Goal: Communication & Community: Share content

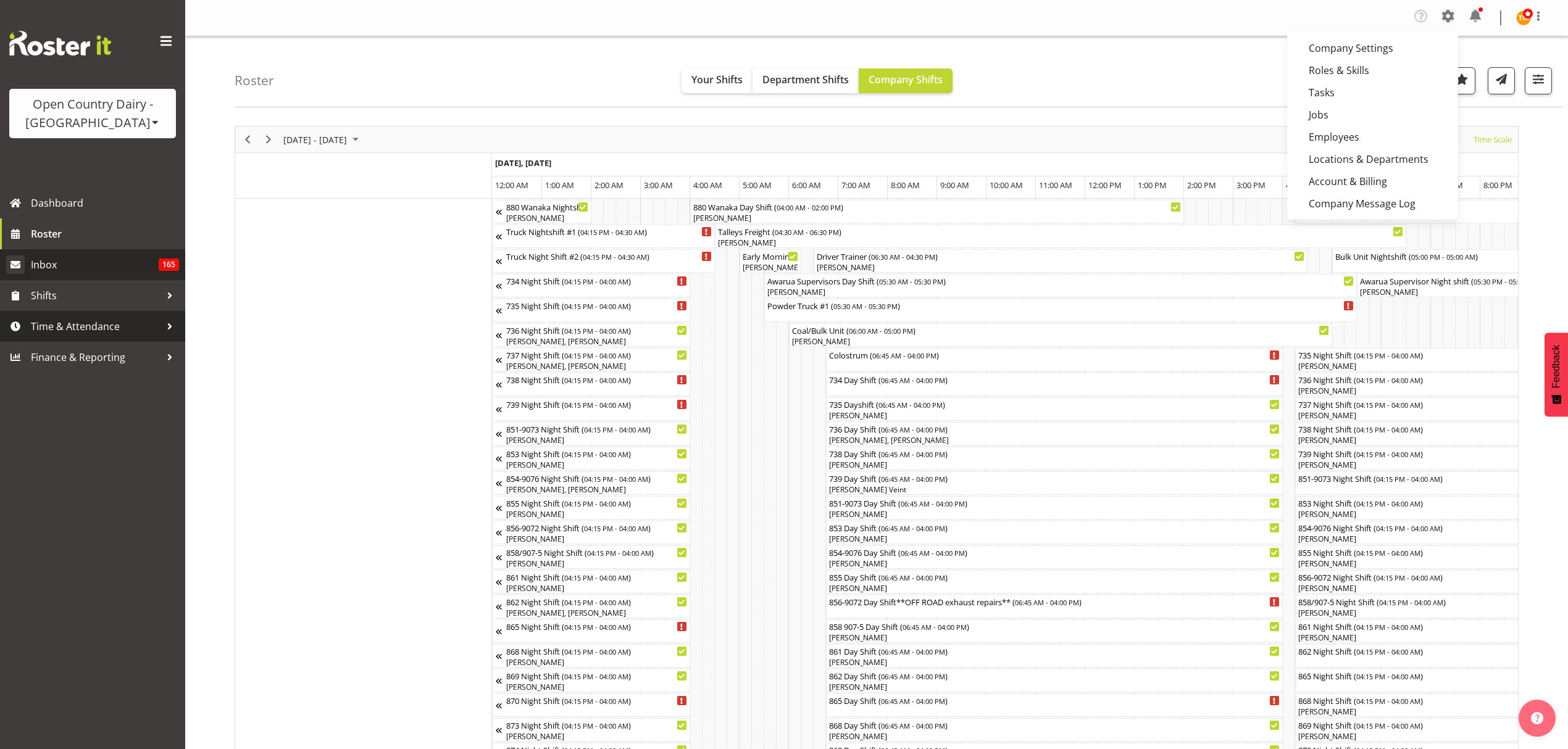
scroll to position [0, 1186]
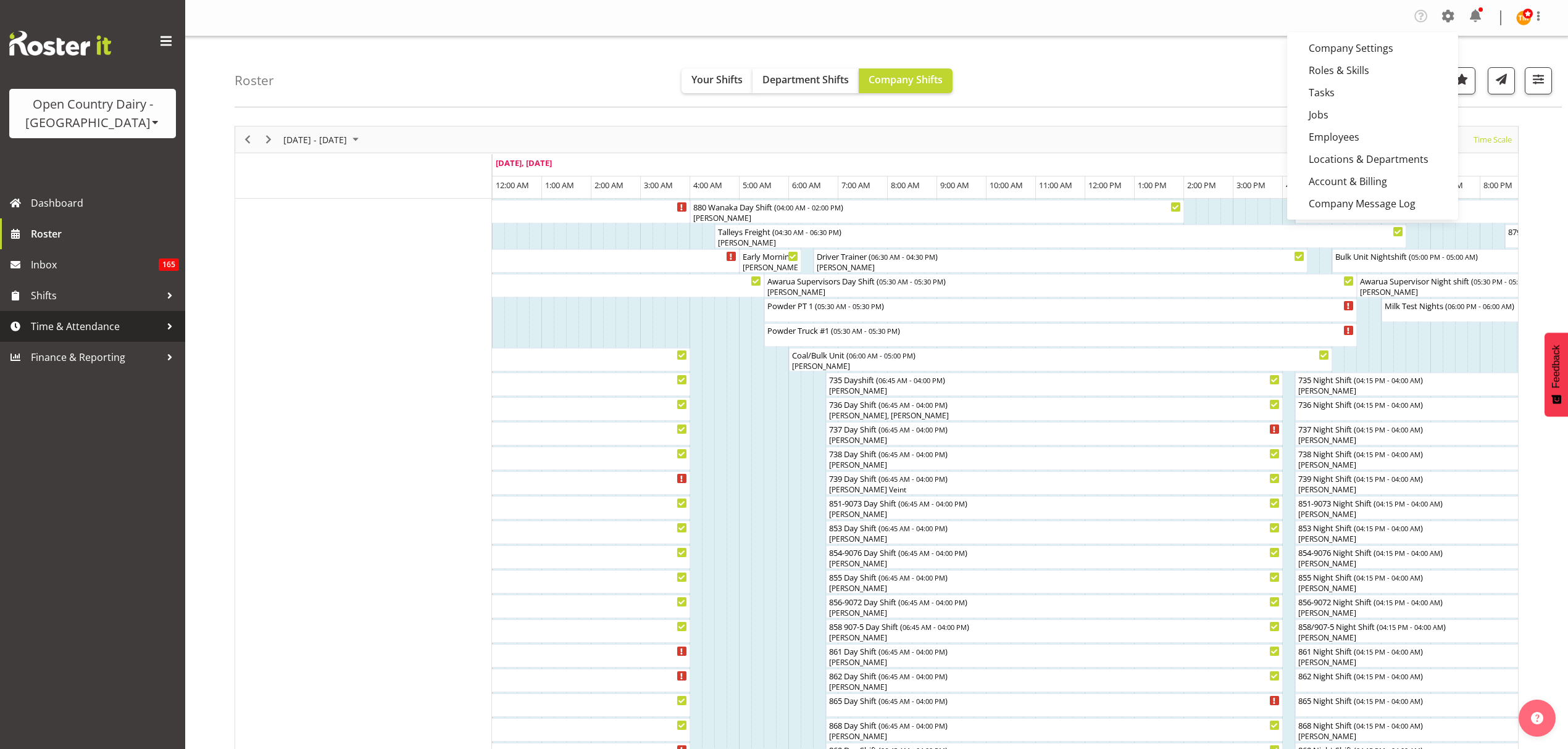
click at [180, 326] on link "Time & Attendance" at bounding box center [92, 327] width 185 height 31
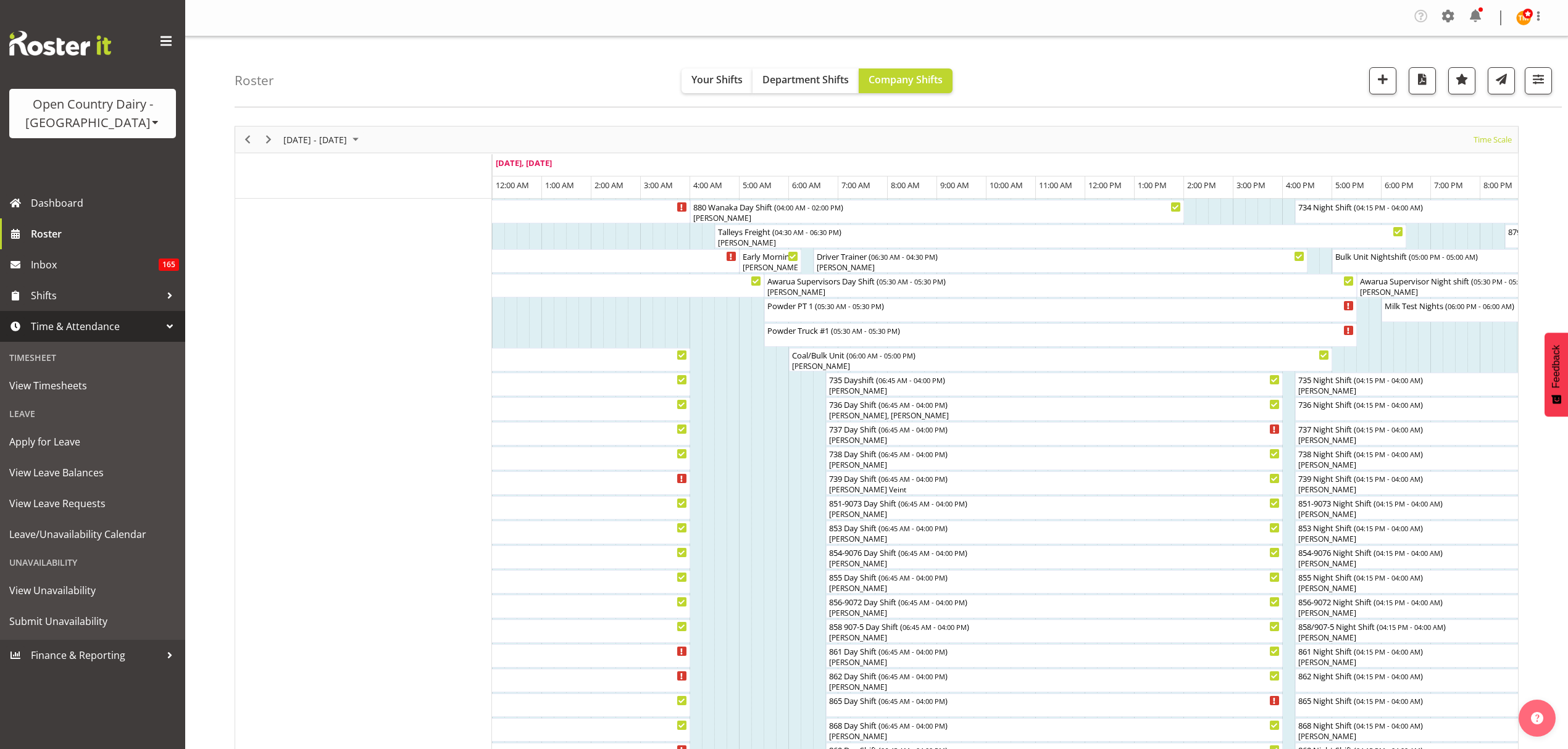
click at [174, 326] on div at bounding box center [170, 326] width 18 height 18
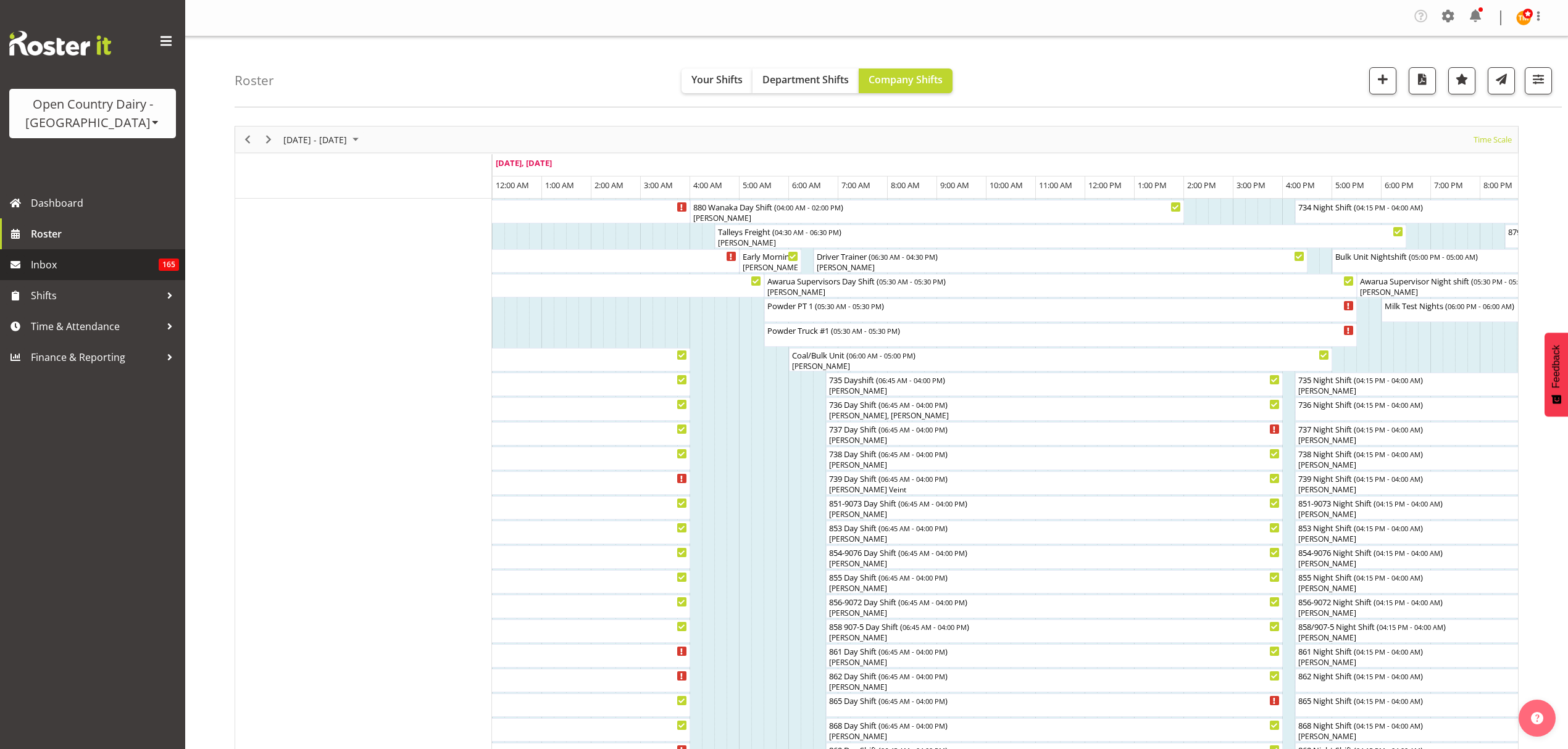
click at [42, 267] on span "Inbox" at bounding box center [95, 265] width 128 height 18
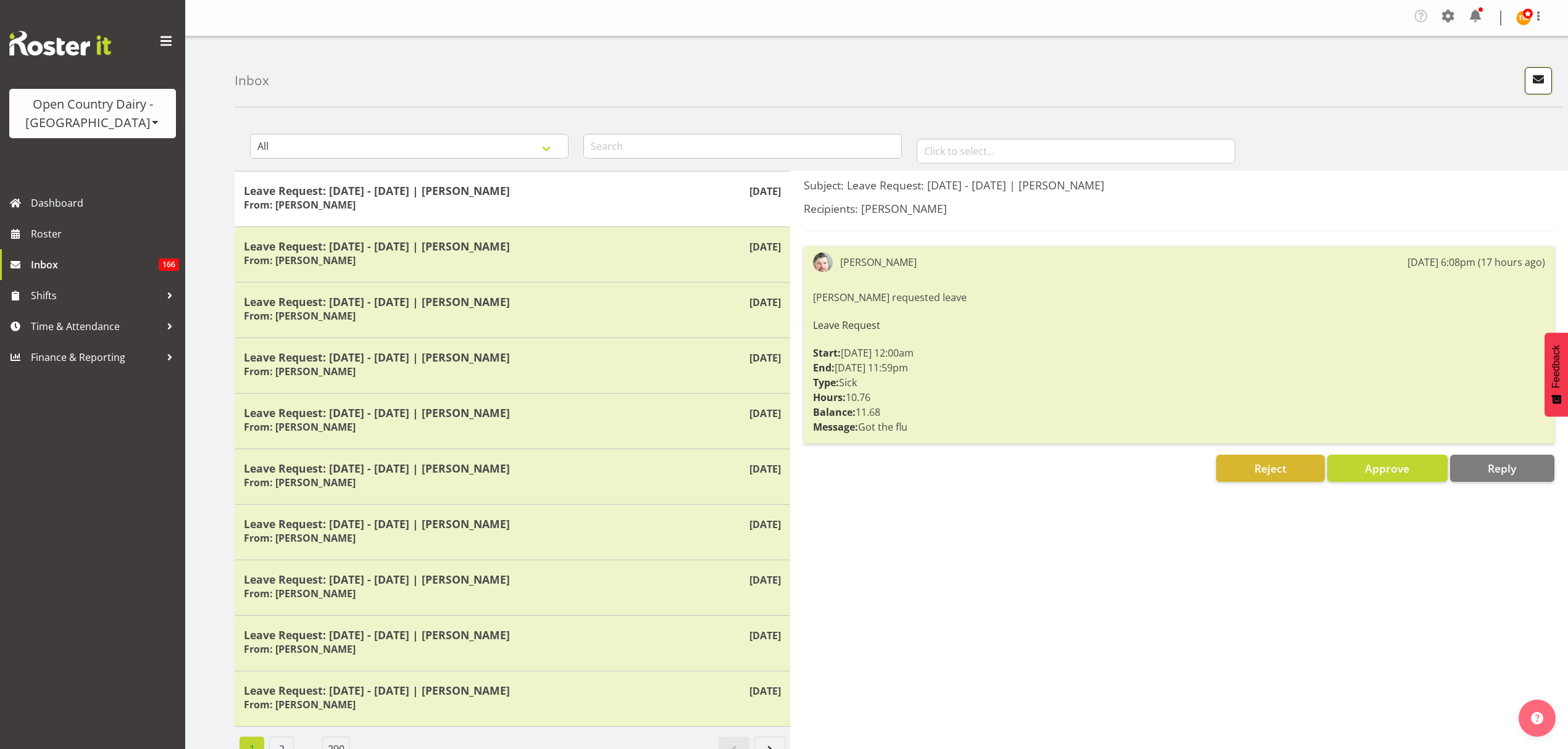
click at [1540, 84] on span "button" at bounding box center [1538, 79] width 16 height 16
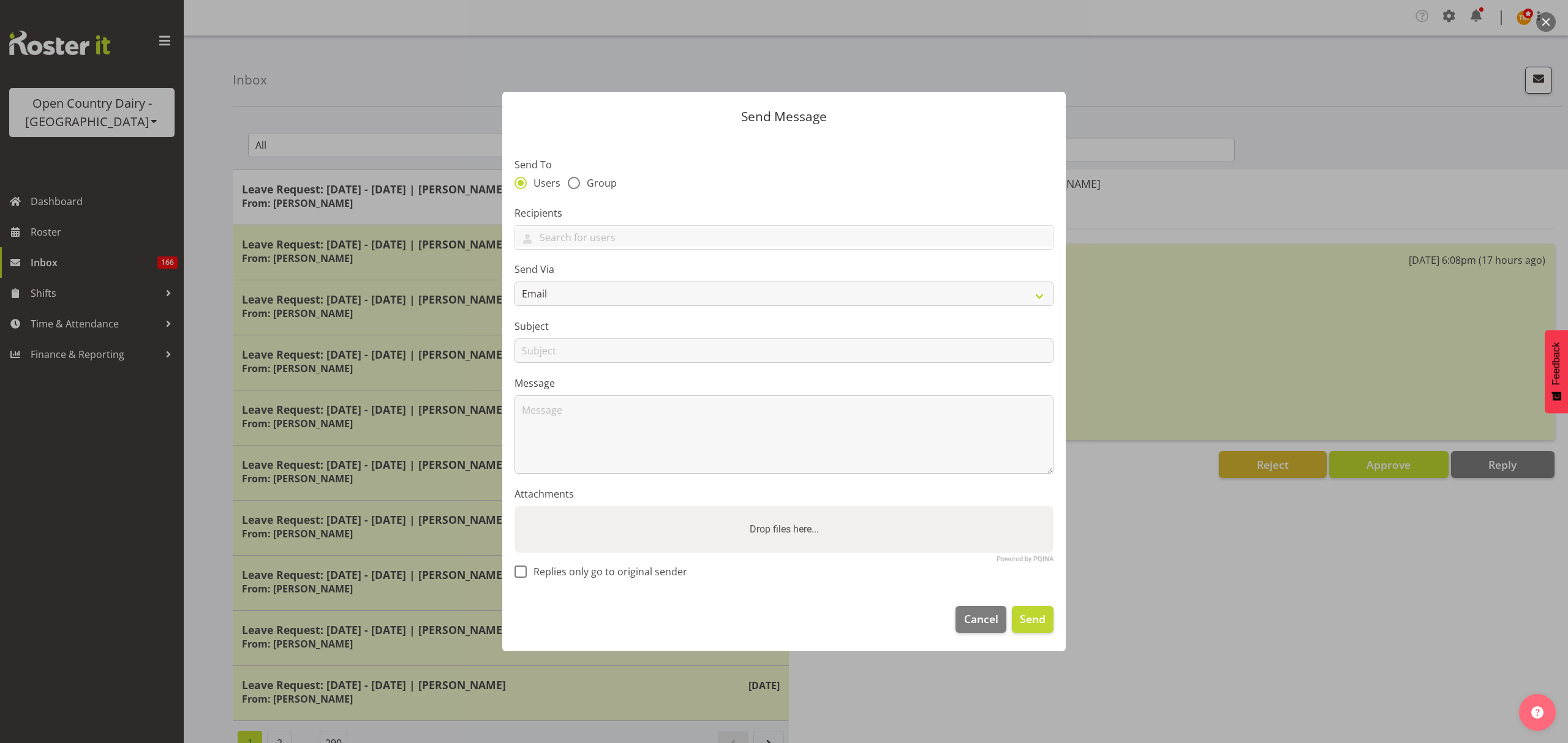
click at [582, 186] on span "Group" at bounding box center [598, 182] width 37 height 12
click at [576, 186] on input "Group" at bounding box center [571, 183] width 8 height 8
radio input "true"
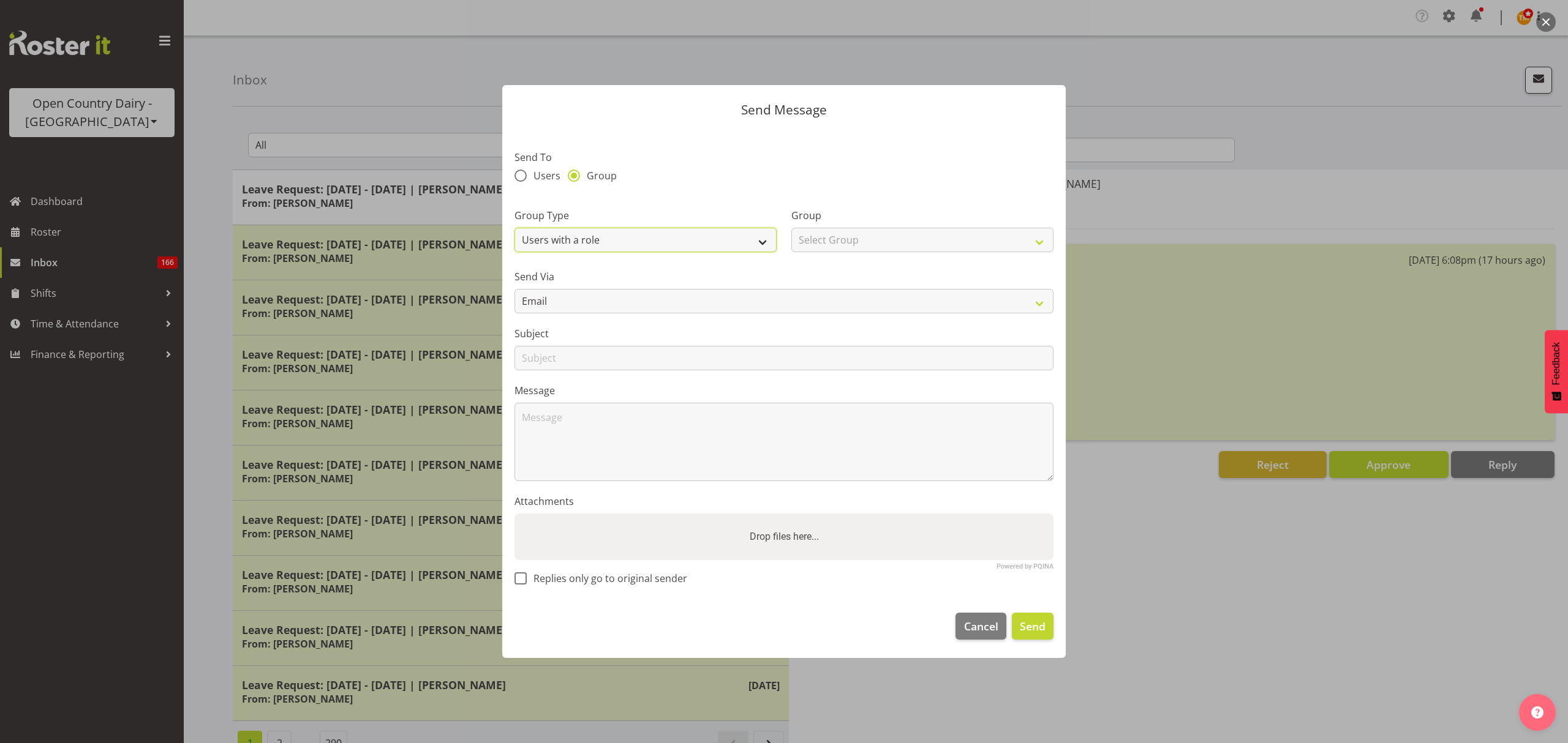
click at [600, 235] on select "Users with a role Users with a skill Primary users in a location All users in a…" at bounding box center [645, 240] width 262 height 25
click at [703, 239] on select "Users with a role Users with a skill Primary users in a location All users in a…" at bounding box center [645, 240] width 262 height 25
click at [851, 230] on select "Select Group Crew Leader Driver Driver Assessor Dayshift Driver Assessor Nights…" at bounding box center [922, 240] width 262 height 25
select select "1441"
click at [791, 228] on select "Select Group Crew Leader Driver Driver Assessor Dayshift Driver Assessor Nights…" at bounding box center [922, 240] width 262 height 25
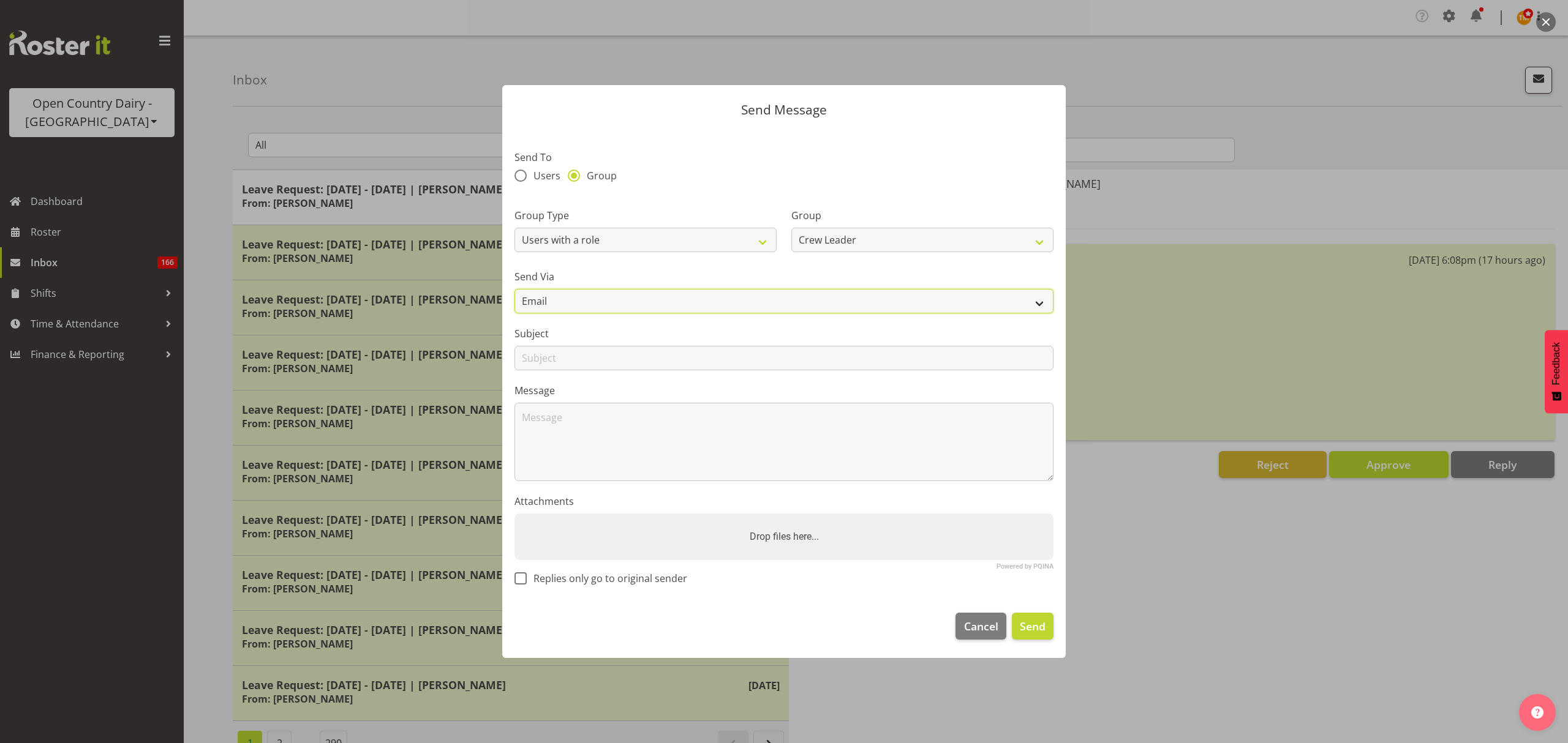
click at [743, 301] on select "Email SMS" at bounding box center [784, 301] width 539 height 25
select select "sms"
click at [514, 289] on select "Email SMS" at bounding box center [784, 301] width 539 height 25
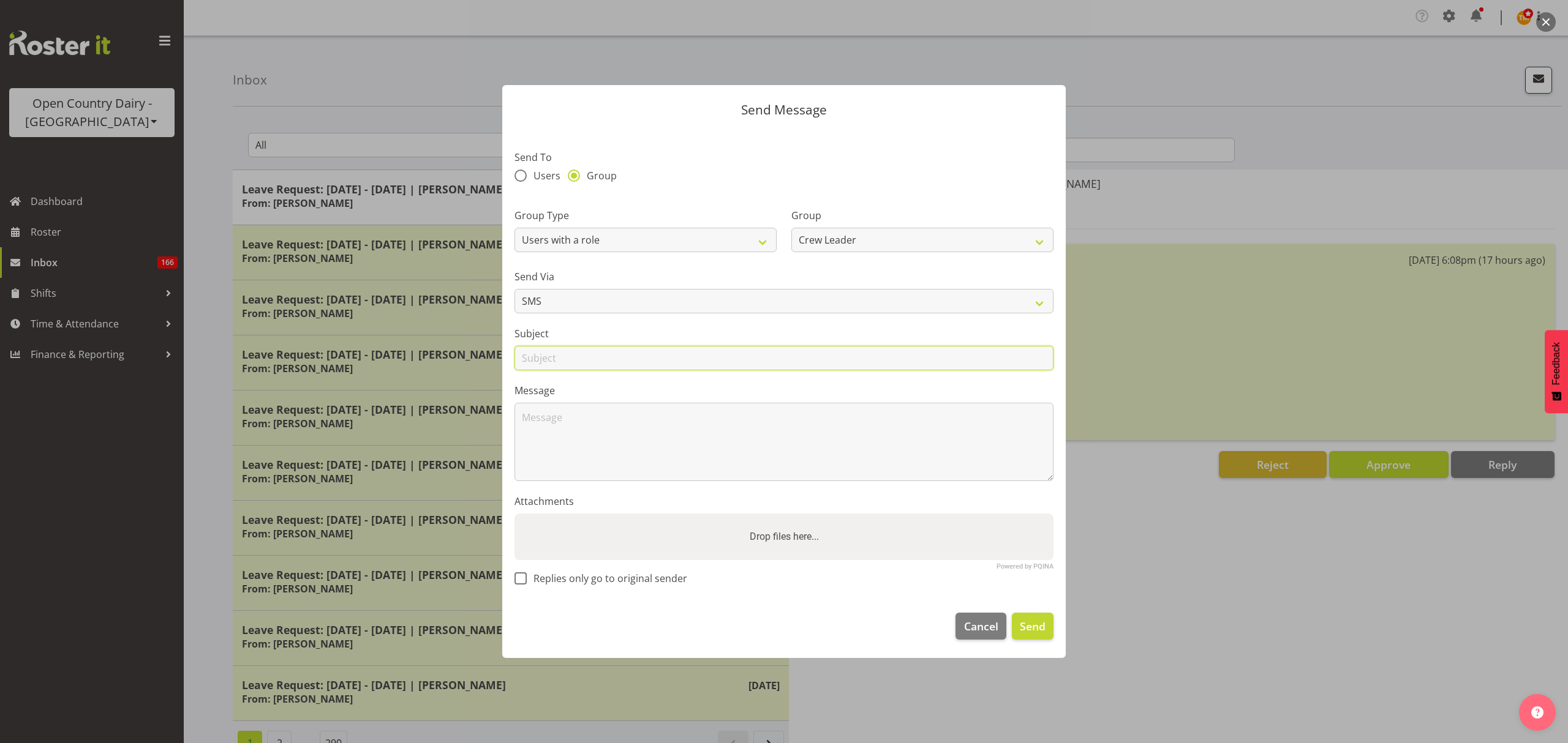
click at [714, 362] on input "text" at bounding box center [784, 358] width 539 height 25
type input "Crew Leader meeting today"
click at [640, 425] on textarea at bounding box center [784, 442] width 539 height 78
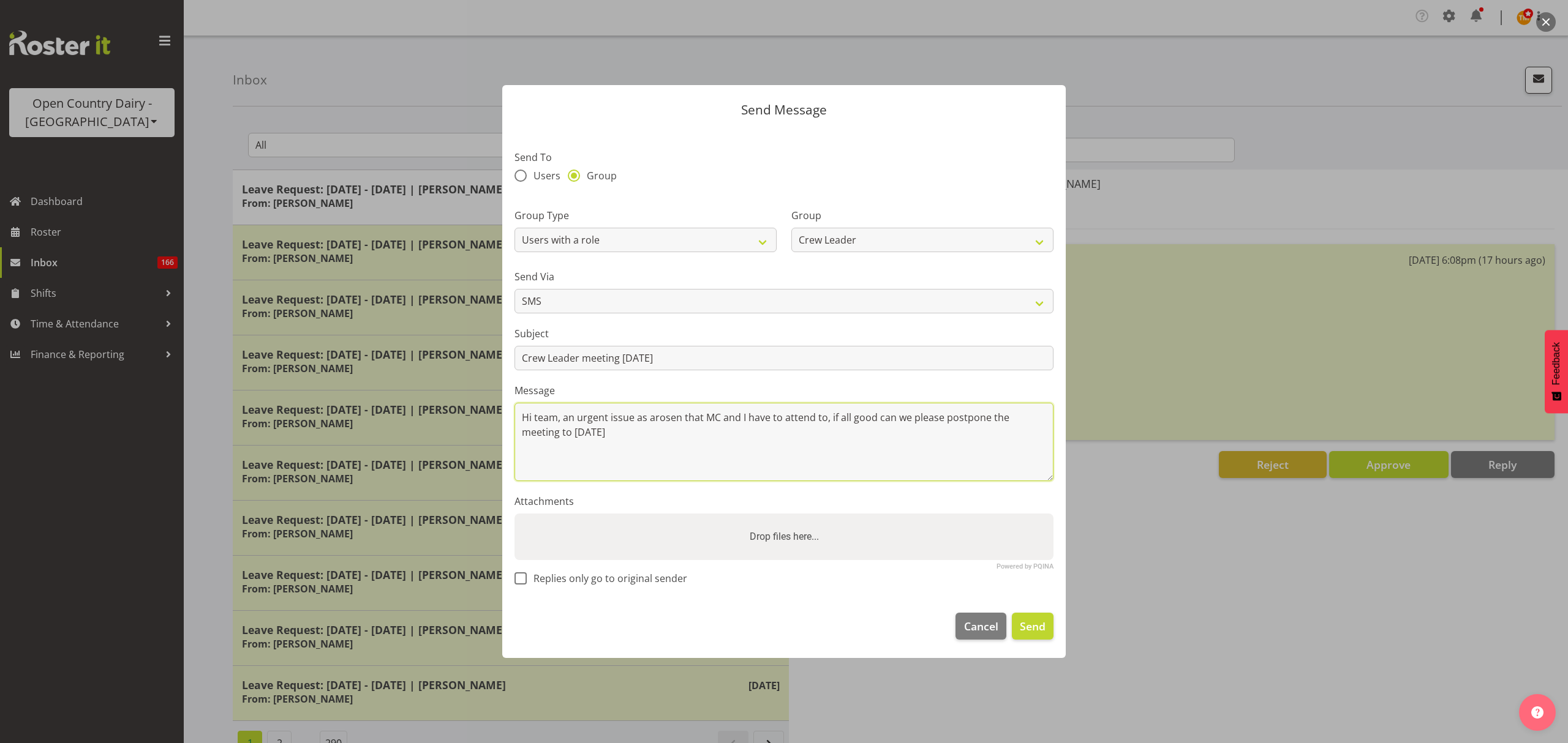
click at [628, 446] on textarea "Hi team, an urgent issue as arosen that MC and I have to attend to, if all good…" at bounding box center [784, 442] width 539 height 78
click at [655, 417] on textarea "Hi team, an urgent issue as arosen that MC and I have to attend to, if all good…" at bounding box center [784, 442] width 539 height 78
click at [689, 421] on textarea "Hi team, an urgent issue as arosen that MC and I have to attend to, if all good…" at bounding box center [784, 442] width 539 height 78
click at [689, 446] on textarea "Hi team, an urgent issue as arosen that MC and I have to attend to, if all good…" at bounding box center [784, 442] width 539 height 78
click at [657, 450] on textarea "Hi team, an urgent issue as arosen that MC and I have to attend to, if all good…" at bounding box center [784, 442] width 539 height 78
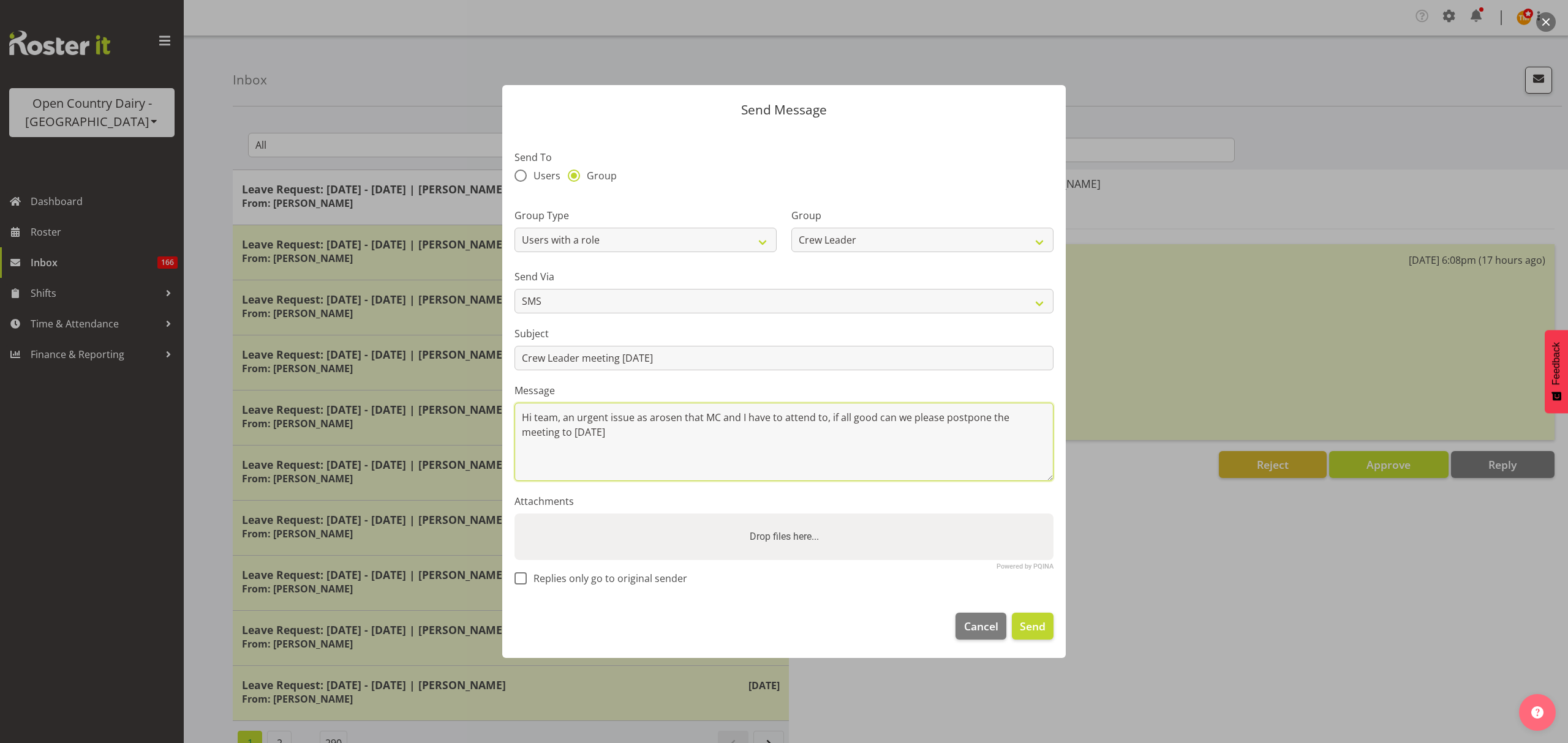
click at [685, 422] on textarea "Hi team, an urgent issue as arosen that MC and I have to attend to, if all good…" at bounding box center [784, 442] width 539 height 78
click at [662, 421] on textarea "Hi team, an urgent issue as arosen that MC and I have to attend to, if all good…" at bounding box center [784, 442] width 539 height 78
click at [681, 420] on textarea "Hi team, an urgent issue as arosen that MC and I have to attend to, if all good…" at bounding box center [784, 442] width 539 height 78
click at [680, 420] on textarea "Hi team, an urgent issue as arosen that MC and I have to attend to, if all good…" at bounding box center [784, 442] width 539 height 78
click at [665, 424] on textarea "Hi team, an urgent issue as arosen that MC and I have to attend to, if all good…" at bounding box center [784, 442] width 539 height 78
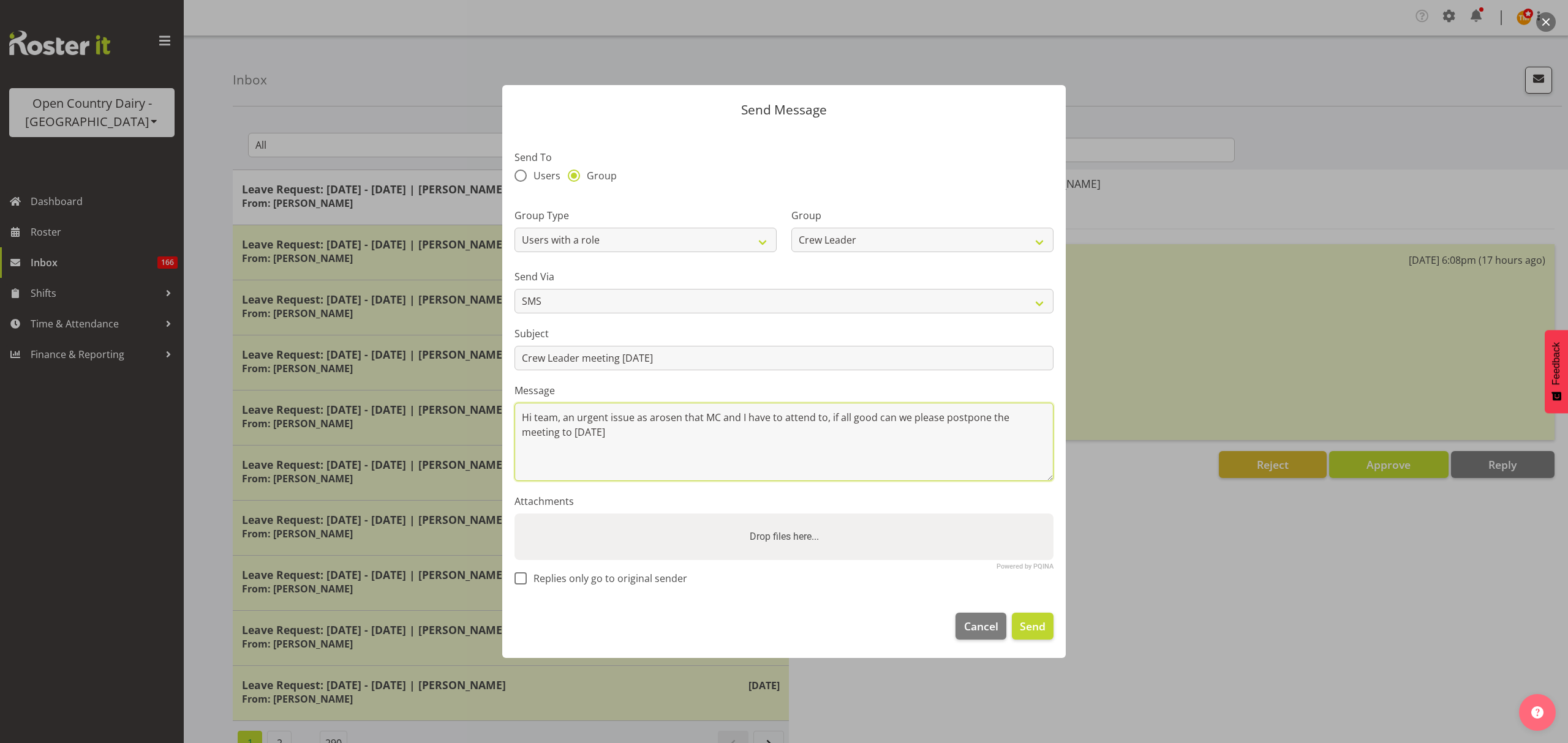
drag, startPoint x: 679, startPoint y: 421, endPoint x: 647, endPoint y: 419, distance: 32.1
click at [647, 419] on textarea "Hi team, an urgent issue as arosen that MC and I have to attend to, if all good…" at bounding box center [784, 442] width 539 height 78
click at [682, 427] on textarea "Hi team, an urgent issue has come up that MC and I have to attend to, if all go…" at bounding box center [784, 442] width 539 height 78
click at [716, 437] on textarea "Hi team, an urgent issue has come up that MC and I have to attend to, if all go…" at bounding box center [784, 442] width 539 height 78
click at [574, 435] on textarea "Hi team, an urgent issue has come up that MC and I have to attend to, if all go…" at bounding box center [784, 442] width 539 height 78
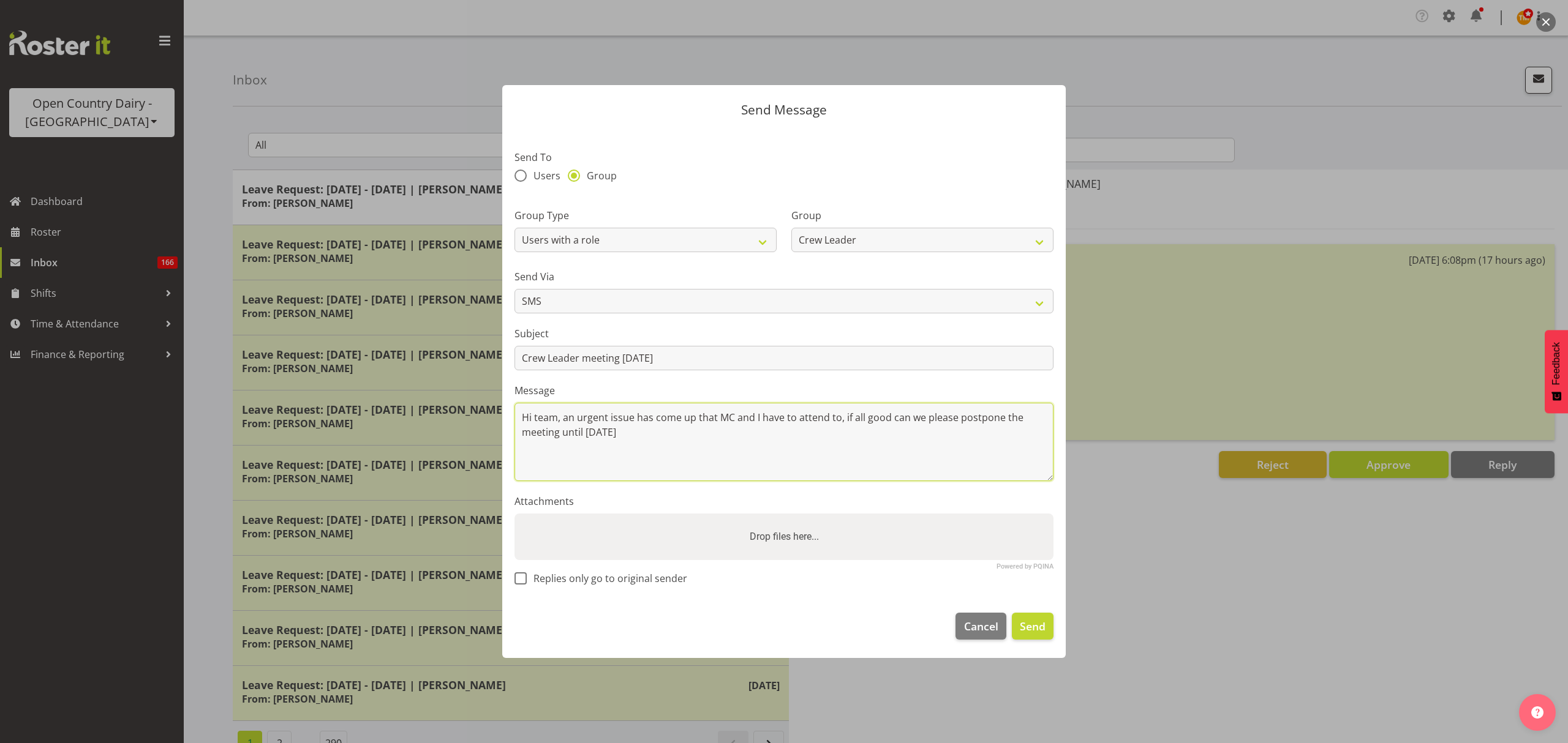
click at [685, 415] on textarea "Hi team, an urgent issue has come up that MC and I have to attend to, if all go…" at bounding box center [784, 442] width 539 height 78
click at [680, 431] on textarea "Hi team, an urgent issue has come up that MC and I have to attend to, if all go…" at bounding box center [784, 442] width 539 height 78
click at [875, 427] on textarea "Hi team, an urgent issue has come up that MC and I have to attend to, if all go…" at bounding box center [784, 442] width 539 height 78
click at [875, 460] on textarea "Hi team, an urgent issue has come up that MC and I have to attend to, if all go…" at bounding box center [784, 442] width 539 height 78
click at [873, 431] on textarea "Hi team, an urgent issue has come up that MC and I have to attend to, if all go…" at bounding box center [784, 442] width 539 height 78
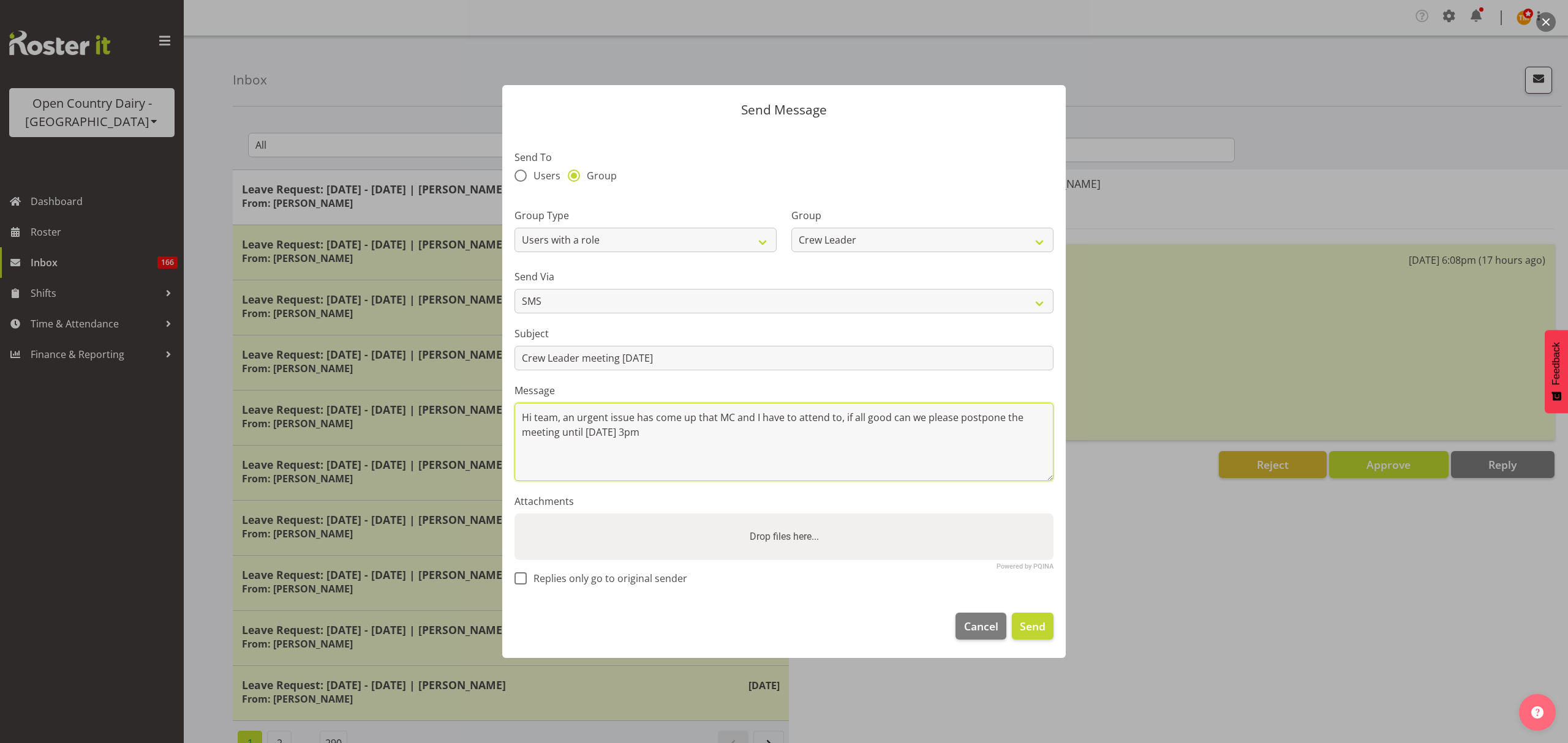
click at [691, 449] on textarea "Hi team, an urgent issue has come up that MC and I have to attend to, if all go…" at bounding box center [784, 442] width 539 height 78
type textarea "Hi team, an urgent issue has come up that MC and I have to attend to, if all go…"
click at [654, 576] on span "Replies only go to original sender" at bounding box center [607, 578] width 160 height 12
click at [522, 576] on input "Replies only go to original sender" at bounding box center [518, 578] width 8 height 8
checkbox input "true"
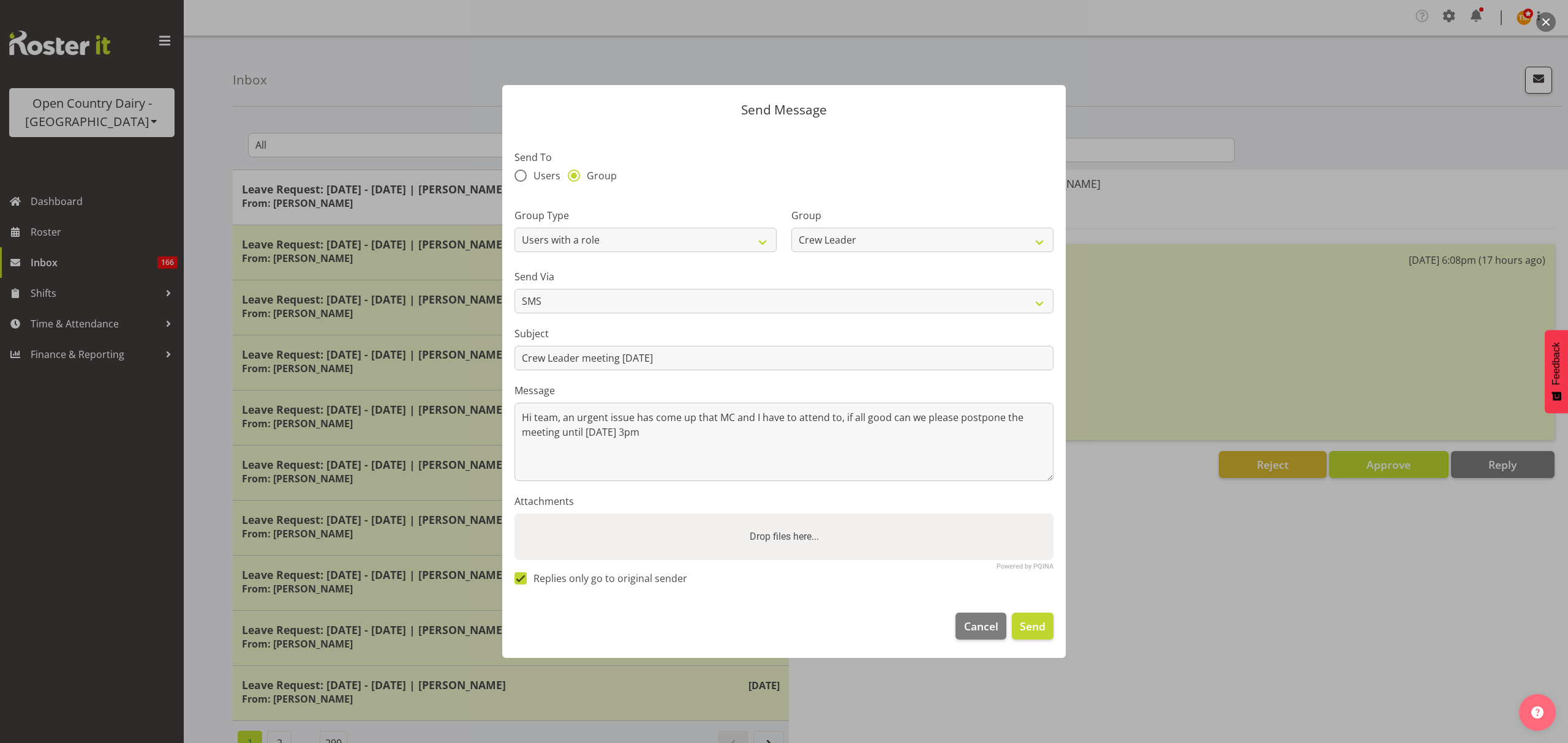
click at [726, 194] on div "Group Type Users with a role Users with a skill Primary users in a location All…" at bounding box center [645, 225] width 277 height 68
click at [1035, 622] on span "Send" at bounding box center [1032, 626] width 26 height 16
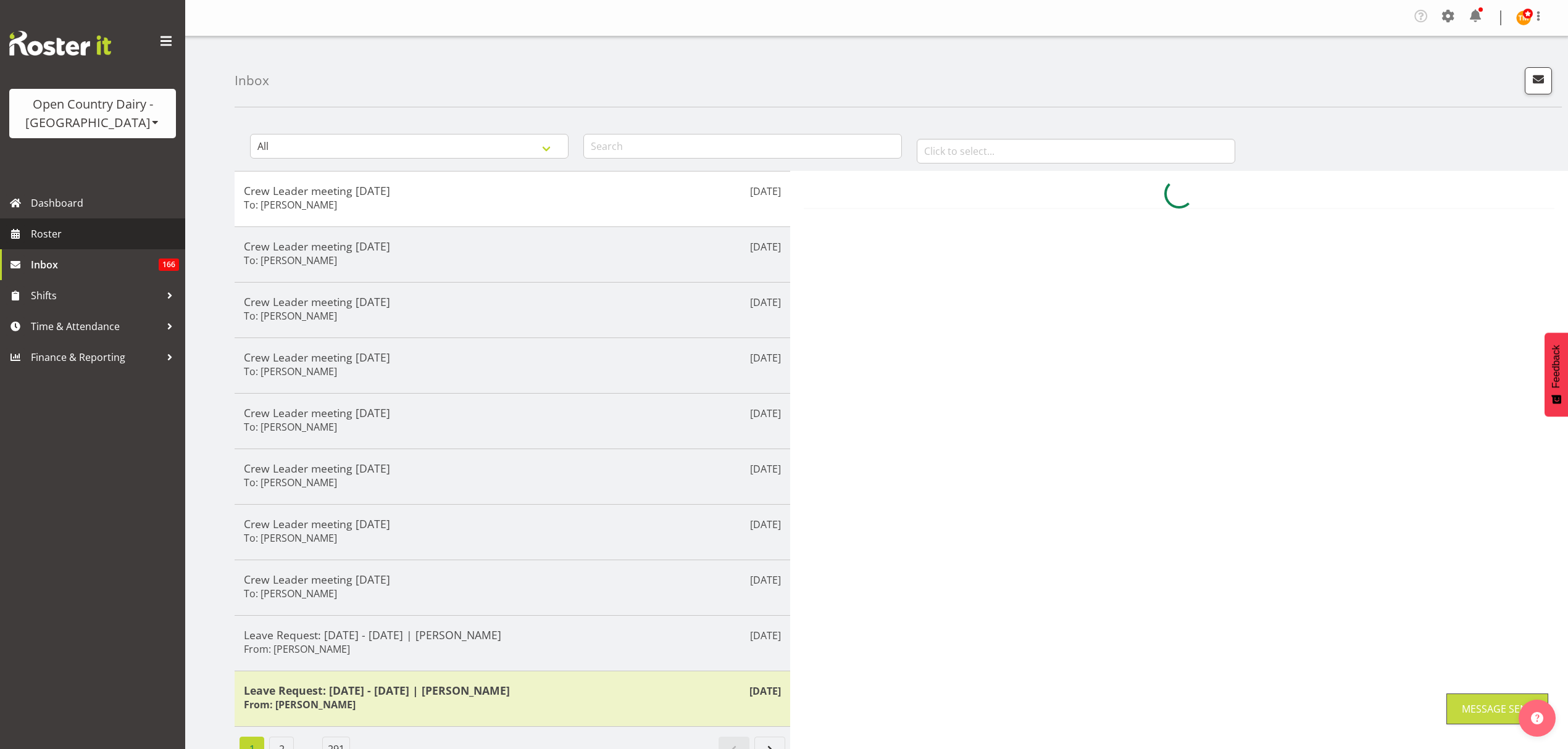
click at [83, 231] on span "Roster" at bounding box center [105, 234] width 148 height 18
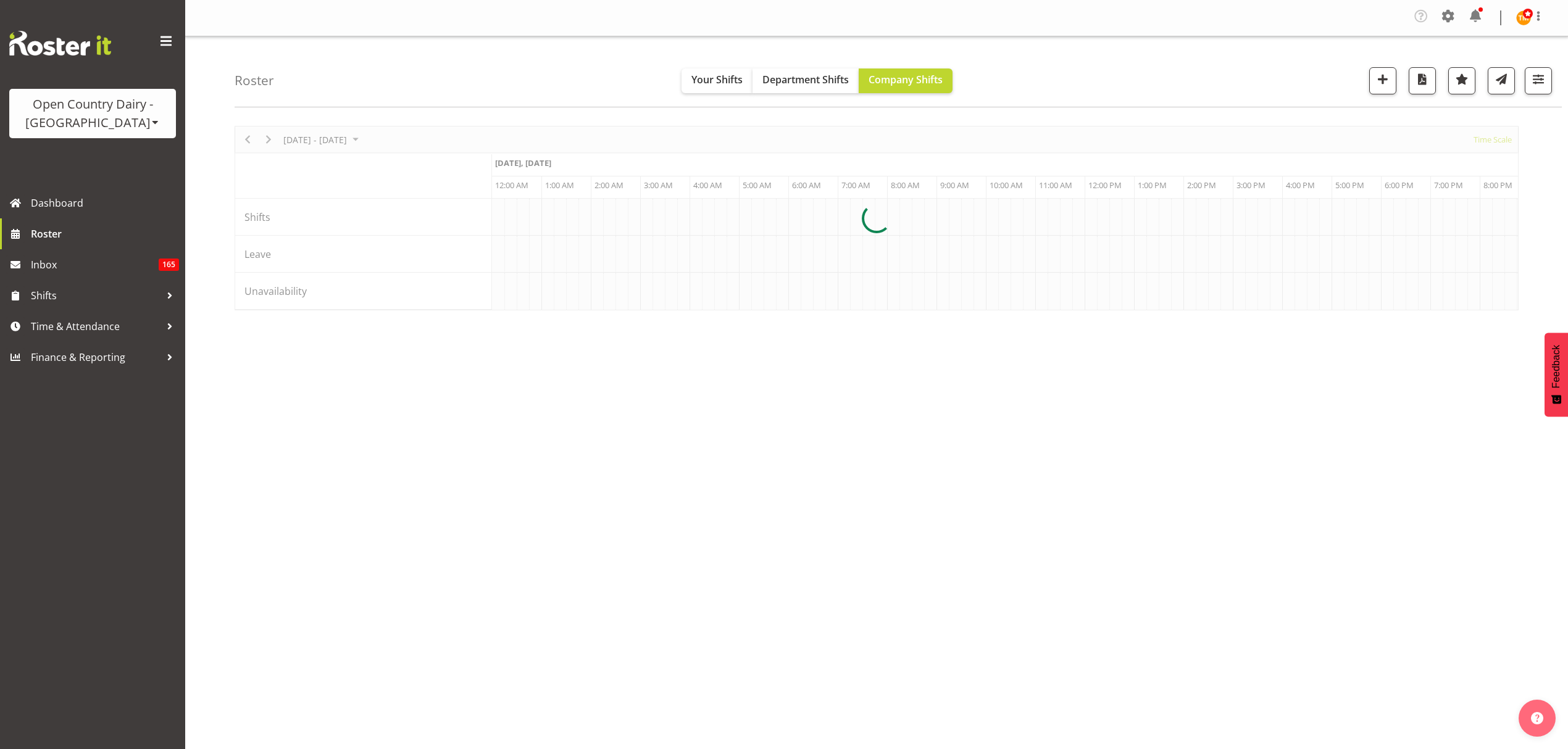
scroll to position [0, 2371]
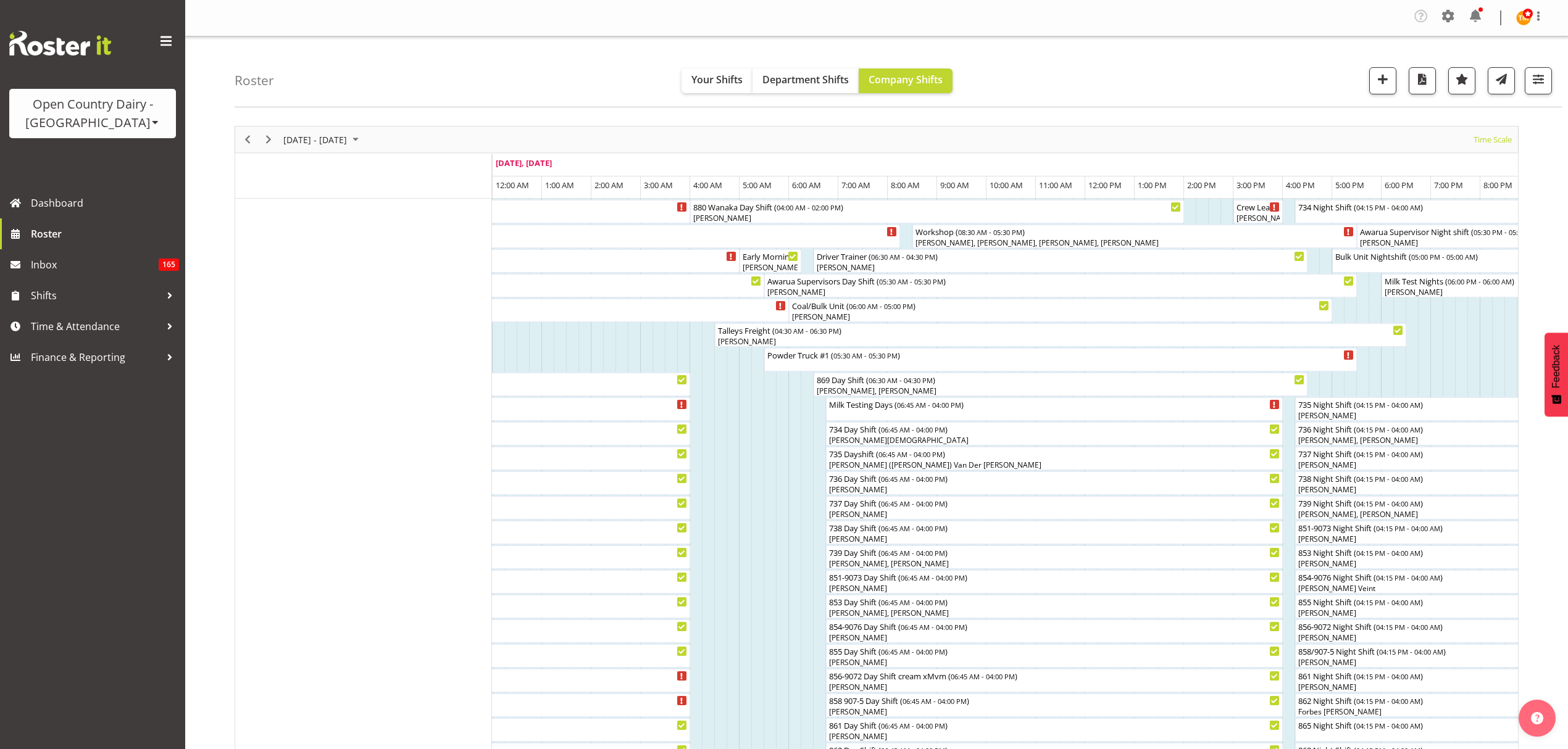
click at [516, 67] on div "Roster Your Shifts Department Shifts Company Shifts All Locations Clear Awarua …" at bounding box center [898, 72] width 1327 height 71
click at [468, 79] on div "Roster Your Shifts Department Shifts Company Shifts All Locations Clear Awarua …" at bounding box center [898, 72] width 1327 height 71
